Goal: Information Seeking & Learning: Learn about a topic

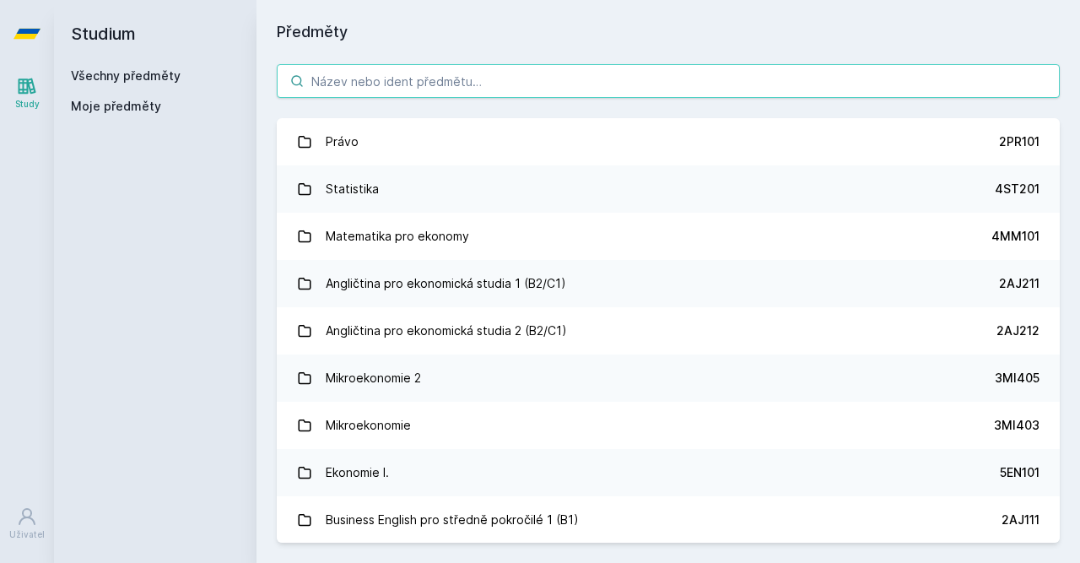
click at [482, 84] on input "search" at bounding box center [668, 81] width 783 height 34
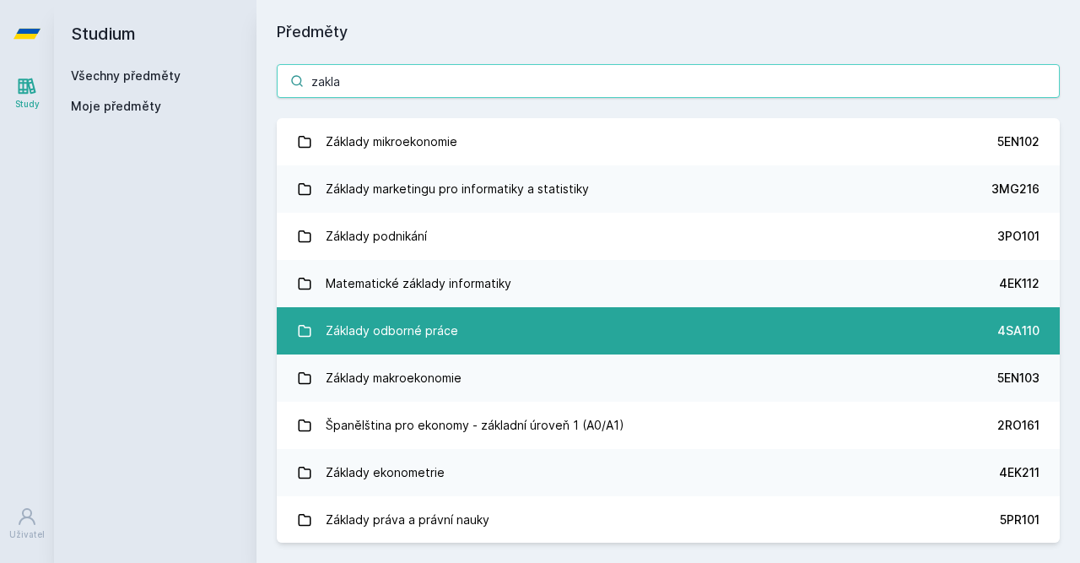
type input "zakla"
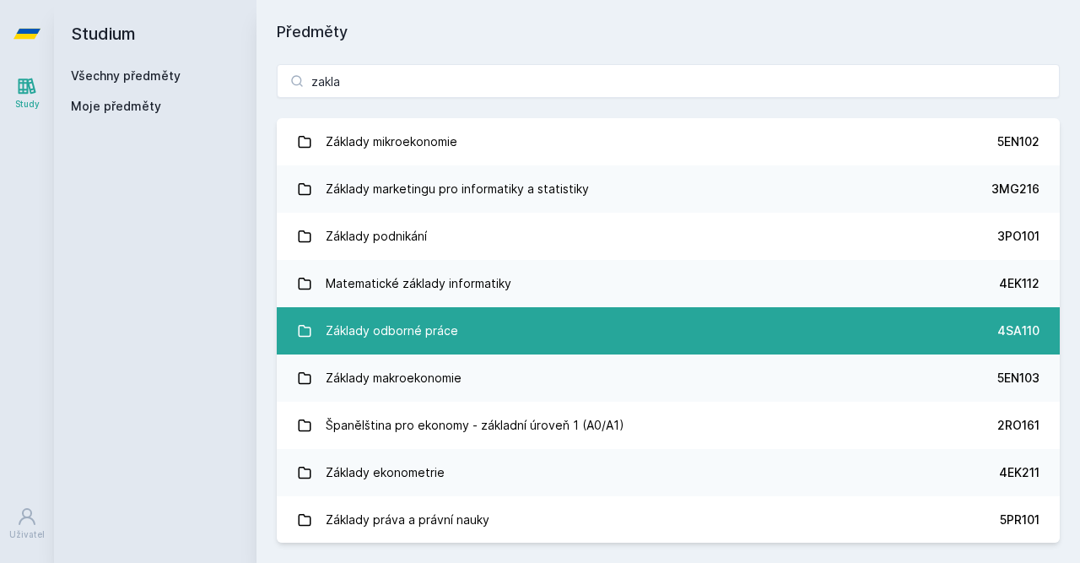
click at [509, 347] on link "Základy odborné práce 4SA110" at bounding box center [668, 330] width 783 height 47
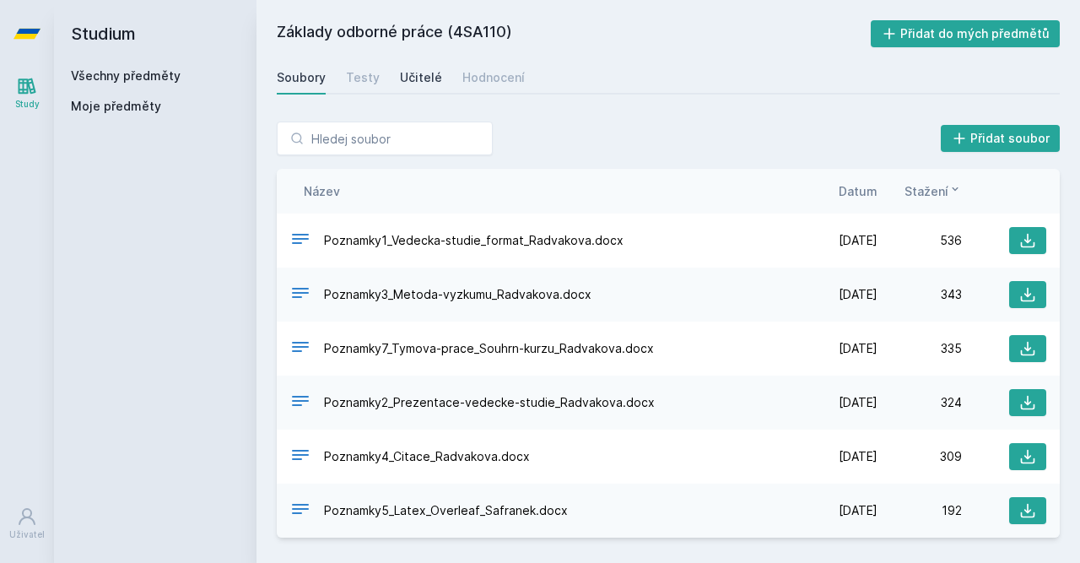
click at [413, 81] on div "Učitelé" at bounding box center [421, 77] width 42 height 17
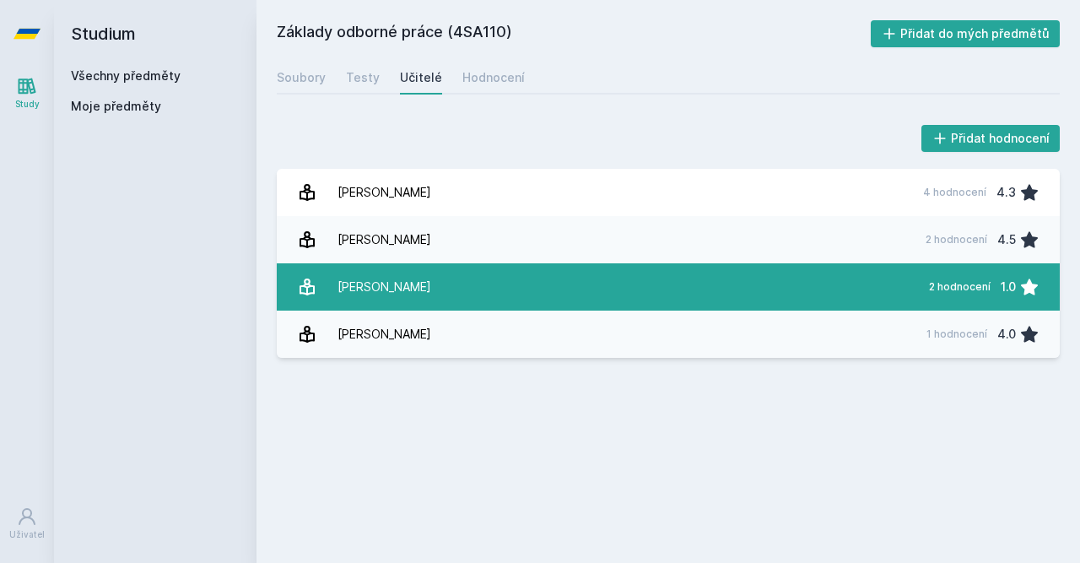
click at [463, 289] on link "[PERSON_NAME] 2 hodnocení 1.0" at bounding box center [668, 286] width 783 height 47
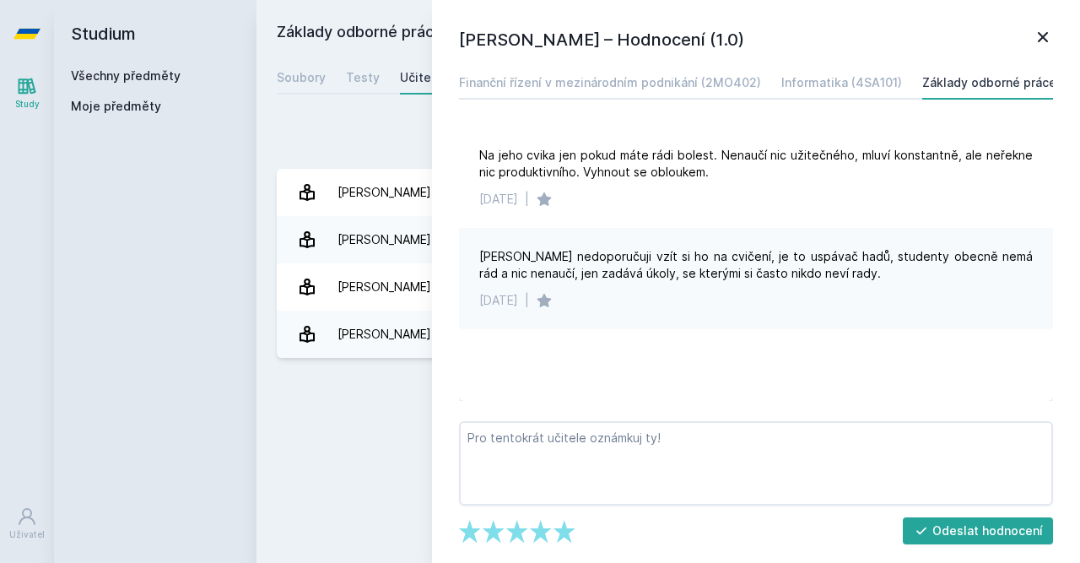
click at [1055, 33] on div "[PERSON_NAME] – Hodnocení (1.0) Finanční řízení v mezinárodním podnikání (2MO40…" at bounding box center [756, 281] width 648 height 563
click at [1037, 28] on icon at bounding box center [1043, 37] width 20 height 20
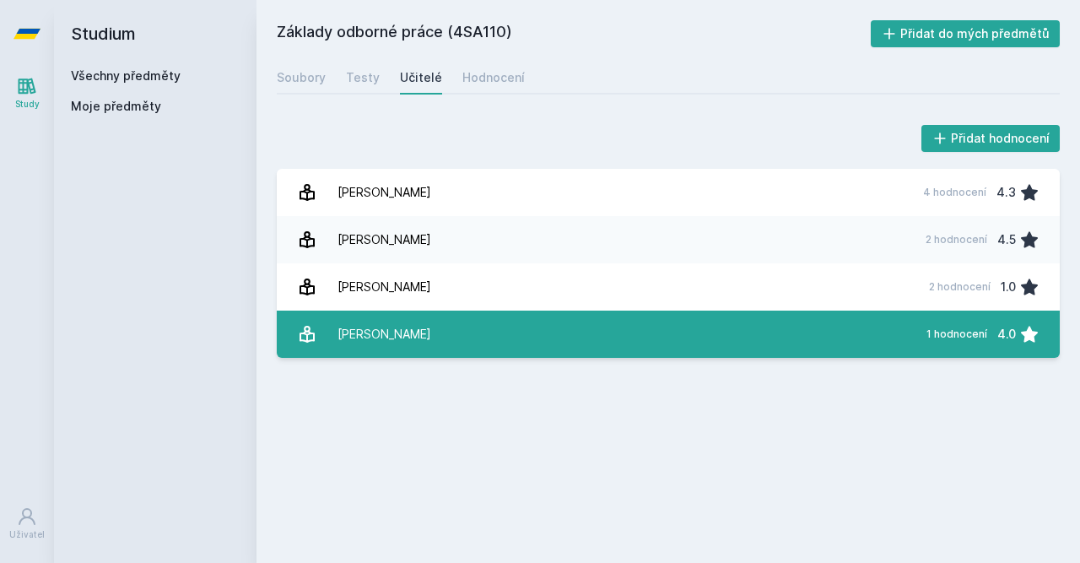
click at [537, 327] on link "[PERSON_NAME] 1 hodnocení 4.0" at bounding box center [668, 333] width 783 height 47
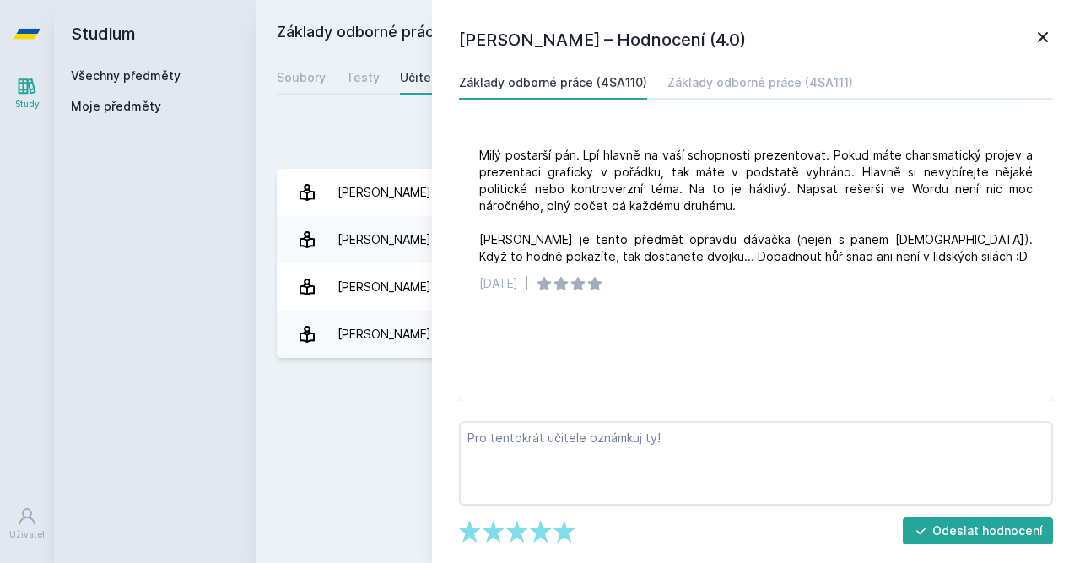
click at [1045, 35] on icon at bounding box center [1043, 37] width 10 height 10
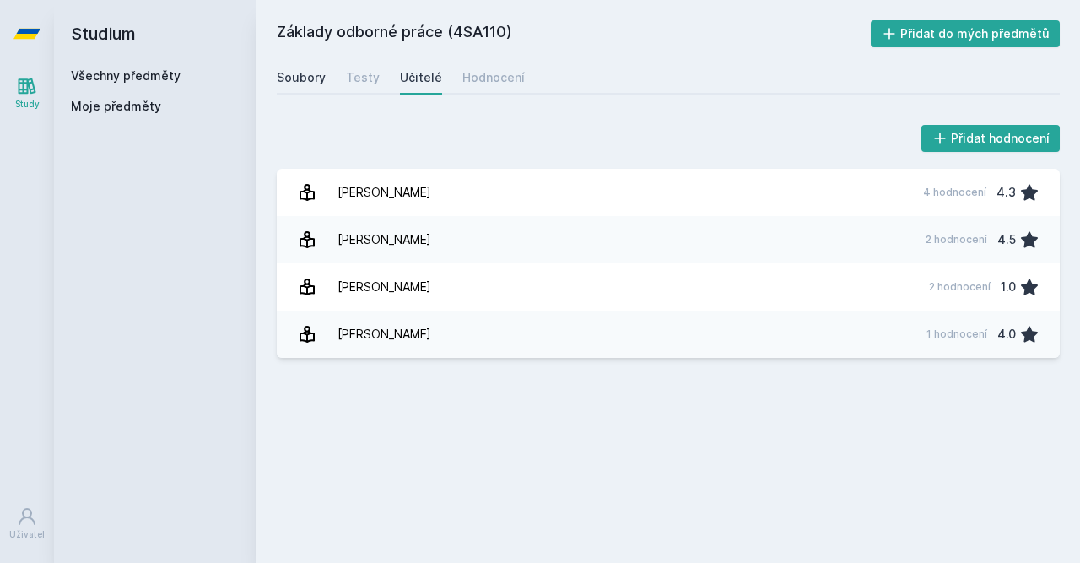
click at [306, 75] on div "Soubory" at bounding box center [301, 77] width 49 height 17
